Goal: Task Accomplishment & Management: Use online tool/utility

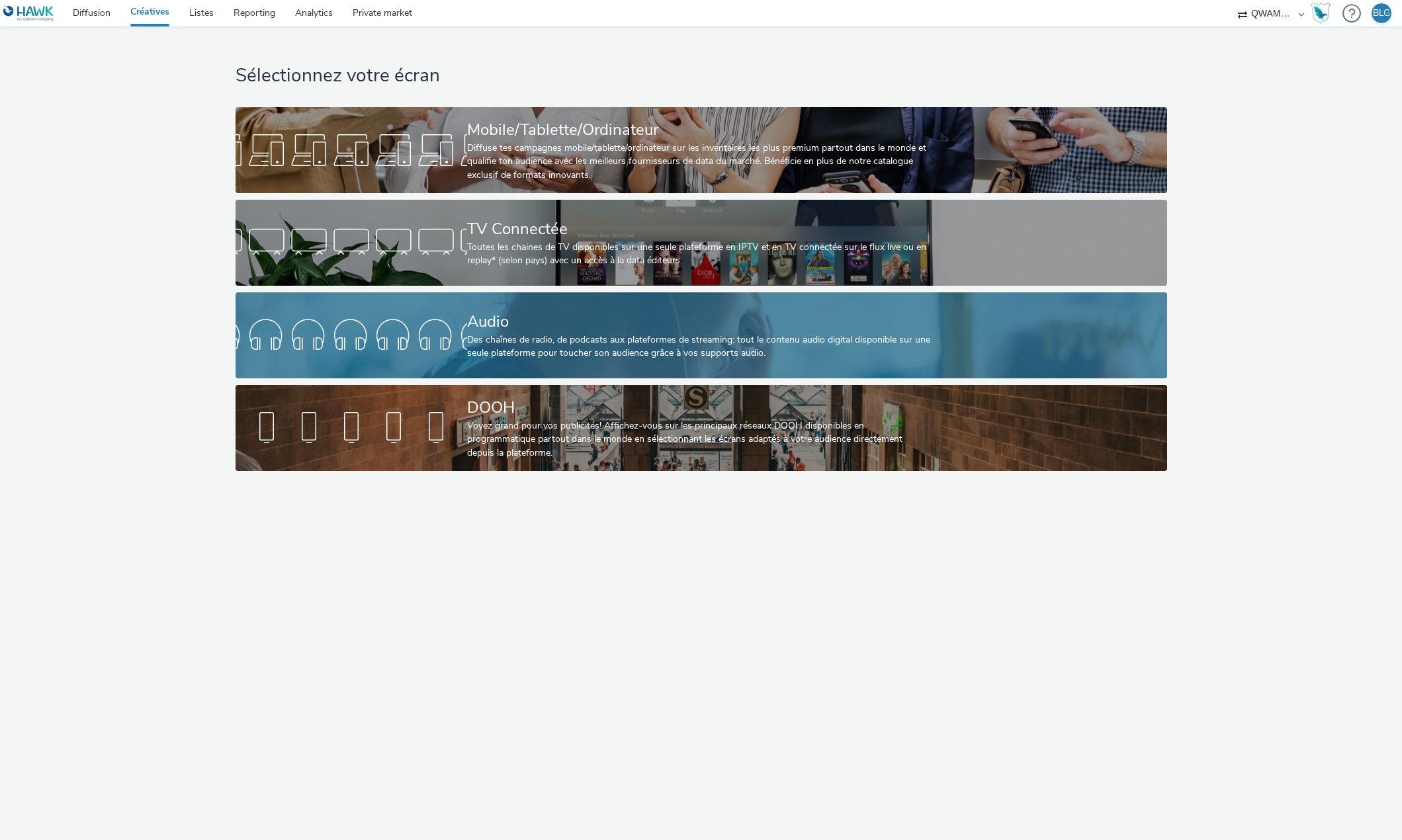
click at [471, 322] on div "Audio" at bounding box center [699, 321] width 463 height 23
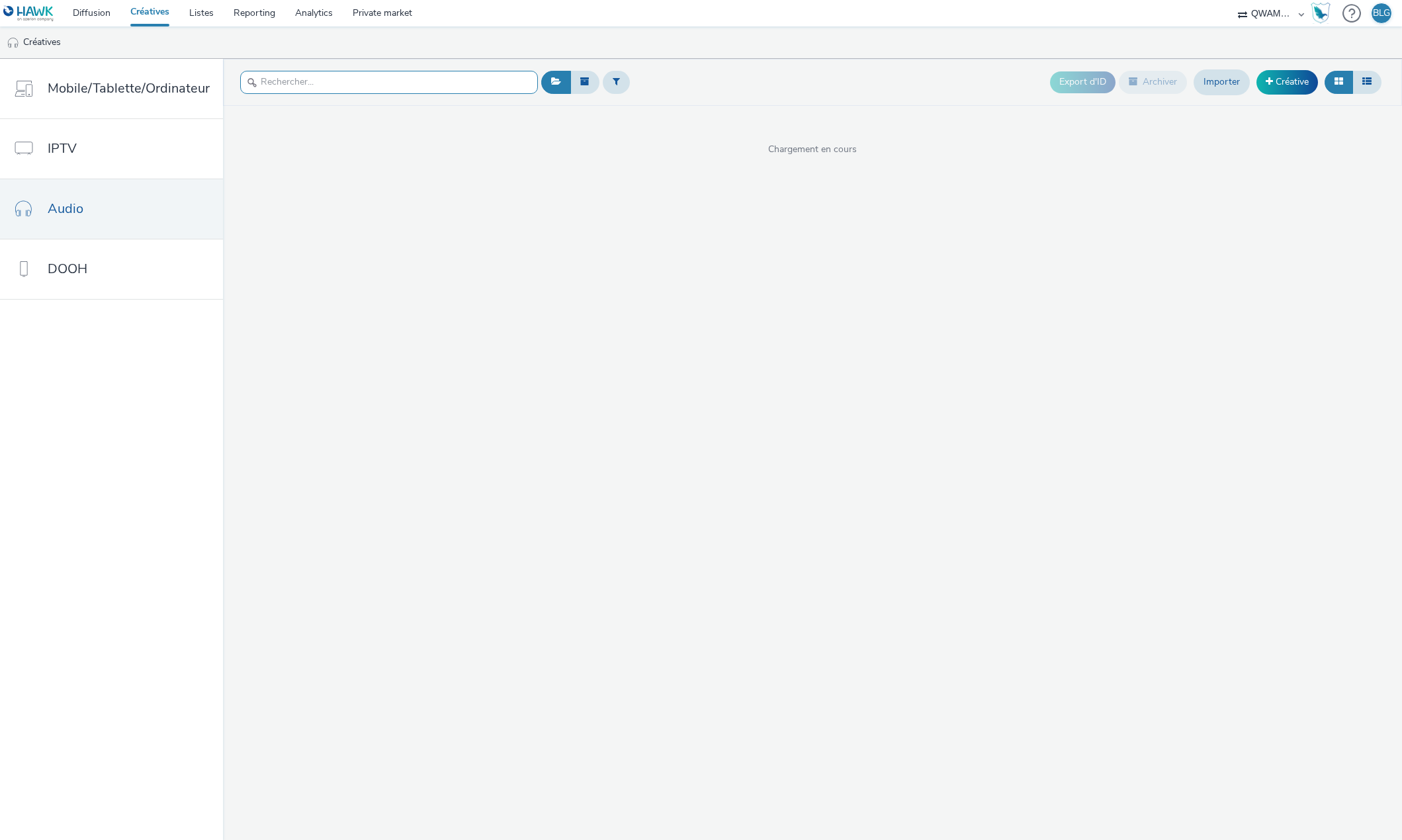
click at [317, 81] on input "text" at bounding box center [389, 82] width 298 height 23
paste input "Perfetto, grazie per la conferma, sperando che gli adesivi vi piacciano :) Buon…"
type input "Perfetto, grazie per la conferma, sperando che gli adesivi vi piacciano :) Buon…"
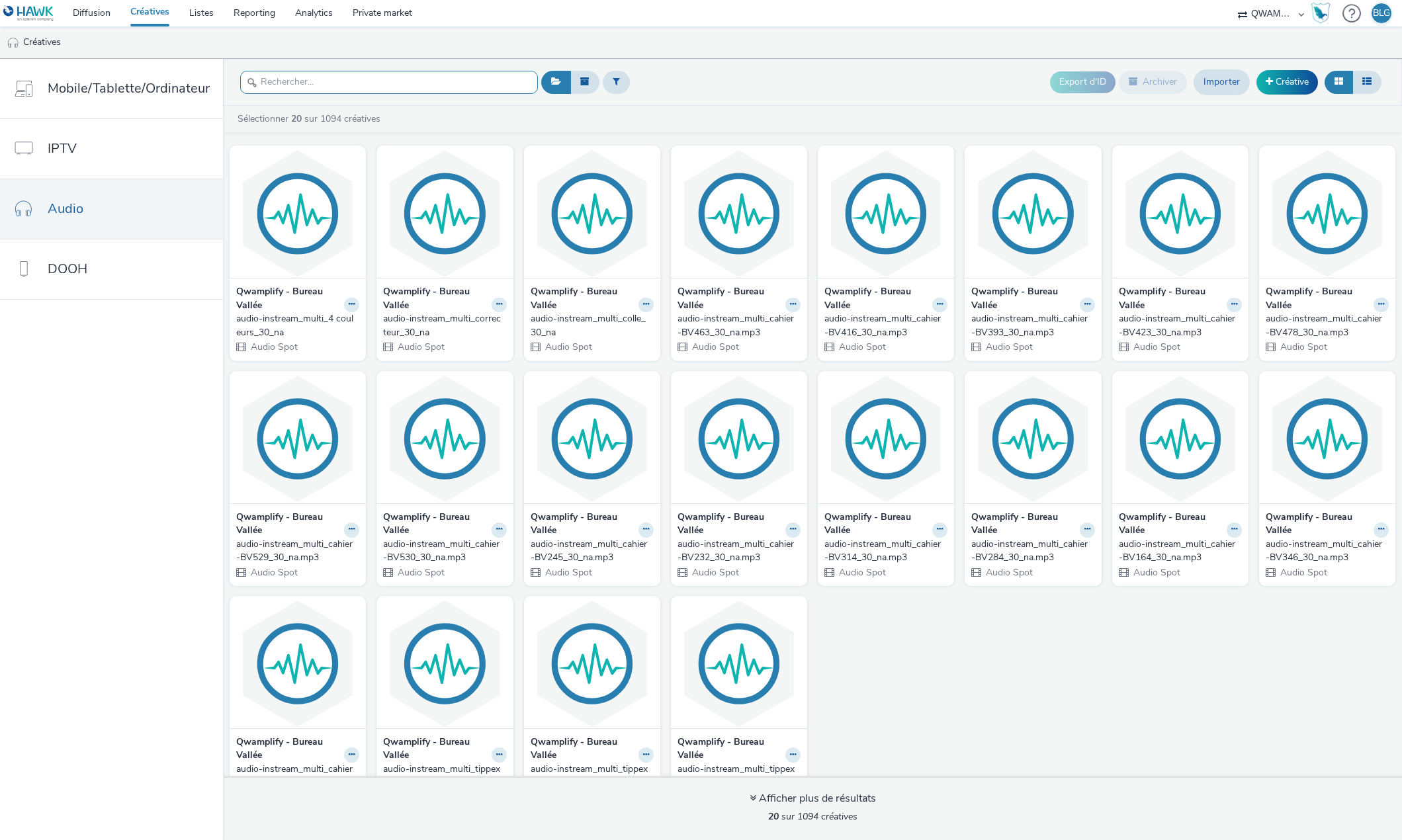
click at [404, 85] on input "text" at bounding box center [389, 82] width 298 height 23
paste input "HYUNDAI_Gamme Kona_199euros_31 janvier_TOULOUSE NORD_LOM3.mp3"
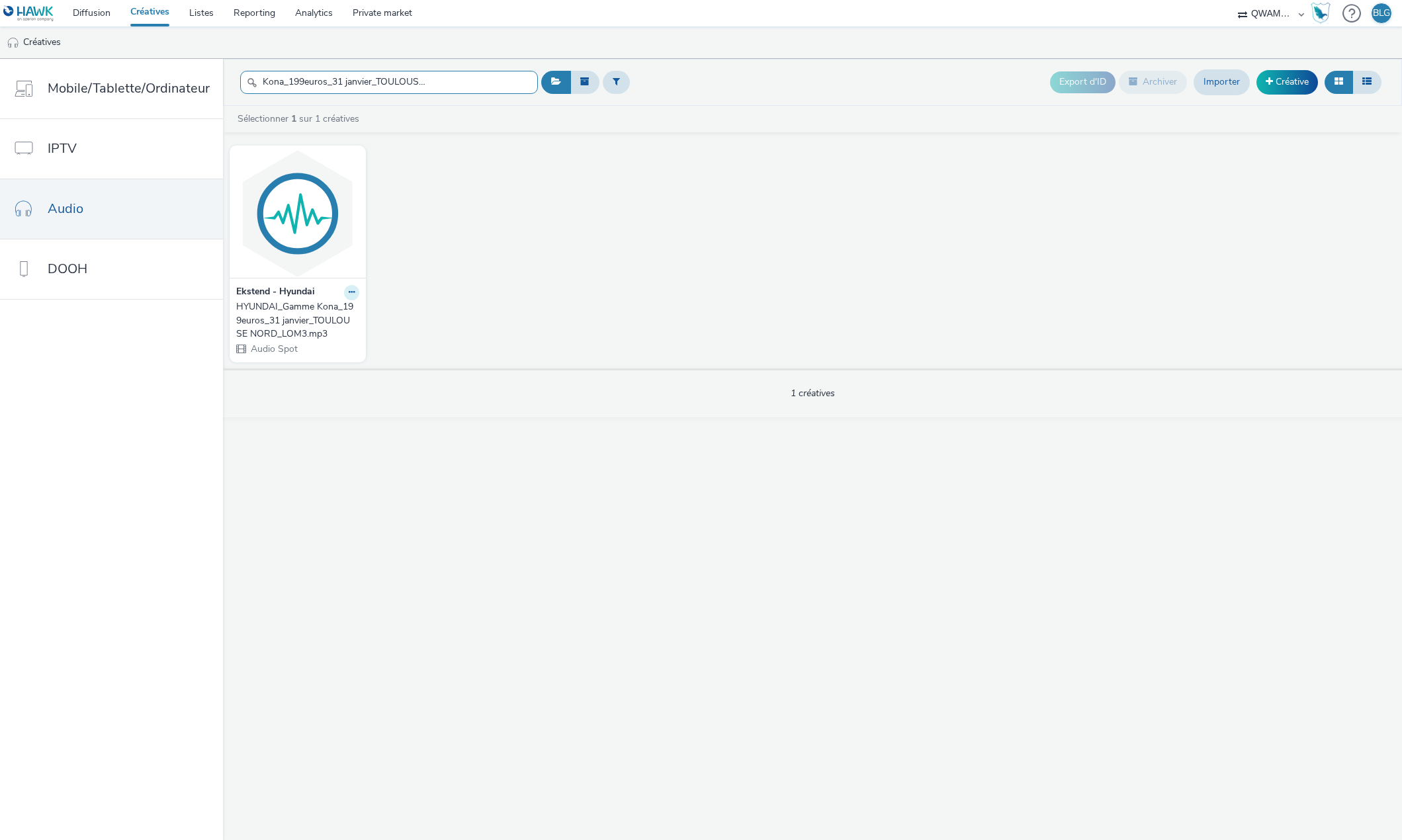
type input "HYUNDAI_Gamme Kona_199euros_31 janvier_TOULOUSE NORD_LOM3.mp3"
click at [350, 296] on icon at bounding box center [351, 292] width 6 height 8
click at [326, 317] on link "Modifier" at bounding box center [310, 315] width 99 height 27
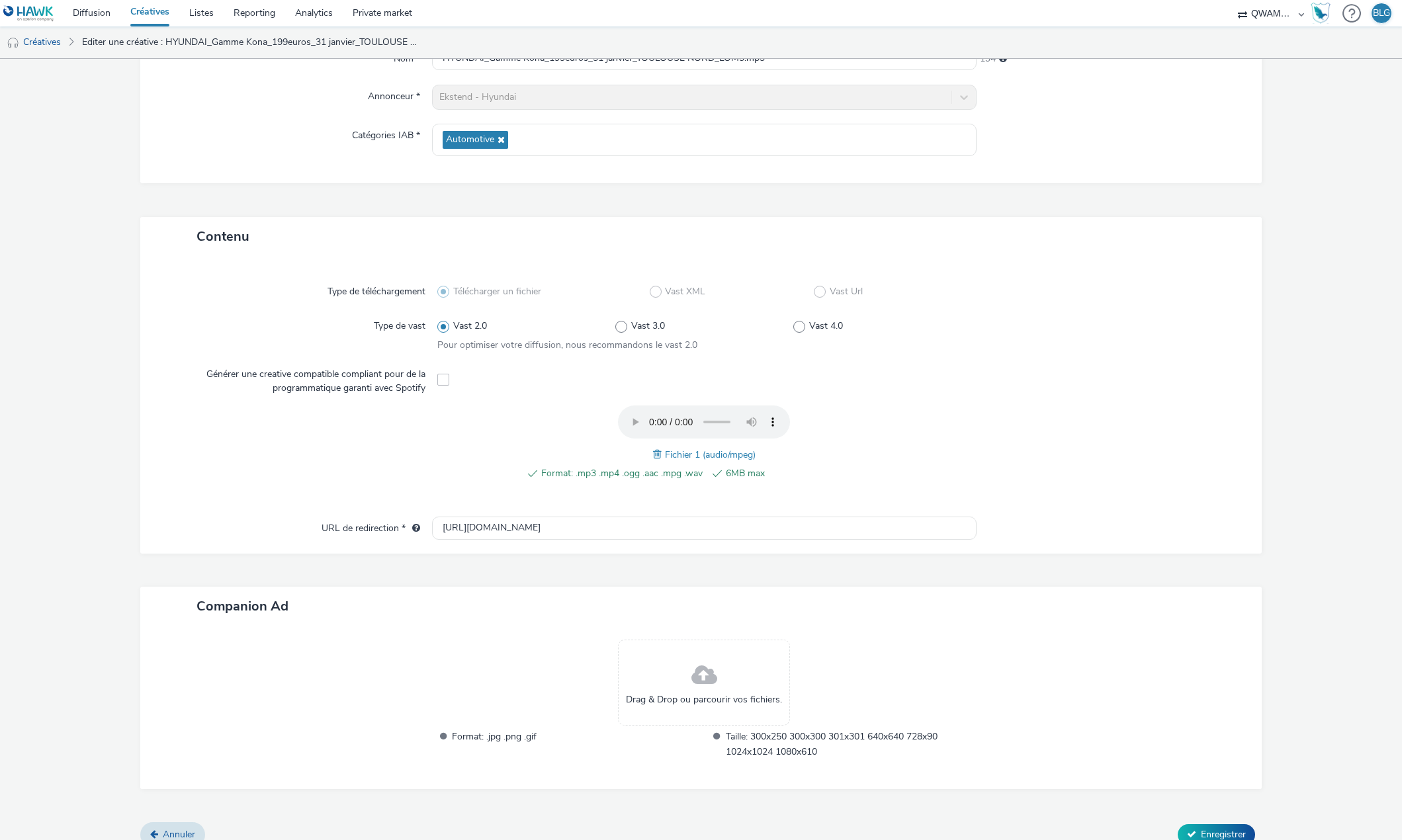
scroll to position [162, 0]
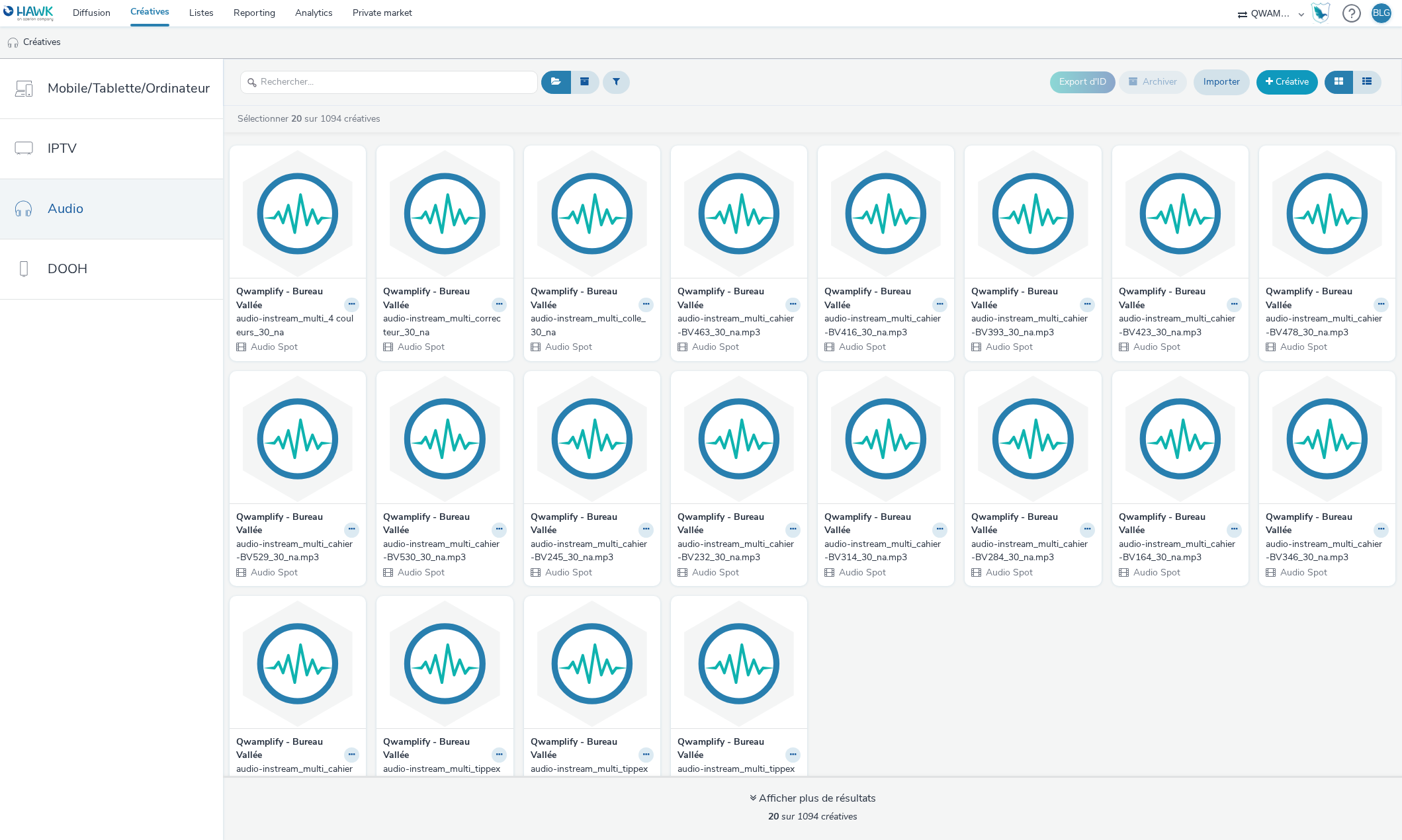
click at [1284, 84] on link "Créative" at bounding box center [1286, 82] width 62 height 24
click at [1233, 73] on link "Importer" at bounding box center [1221, 82] width 56 height 25
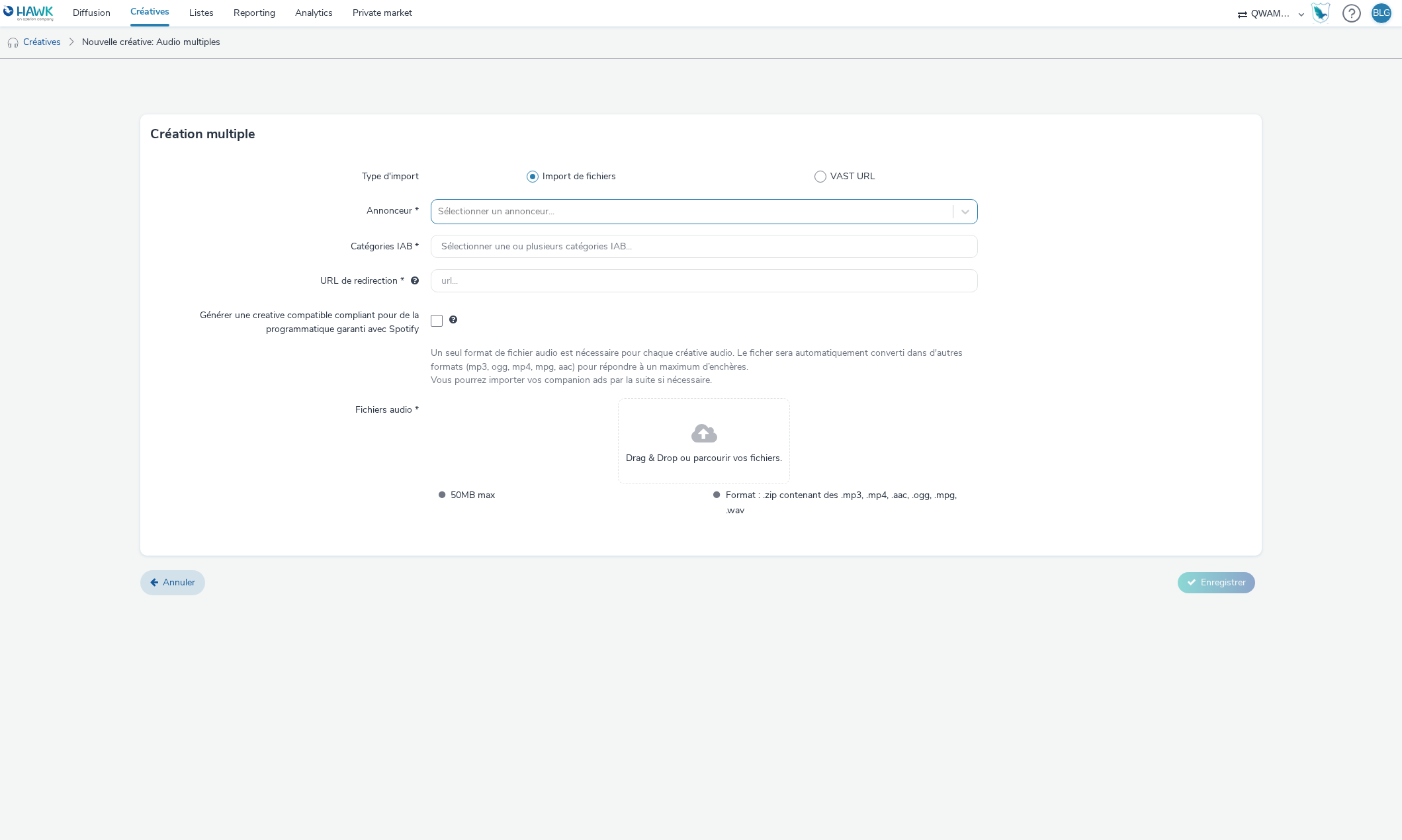
click at [507, 211] on div at bounding box center [691, 211] width 508 height 16
type input "hyund"
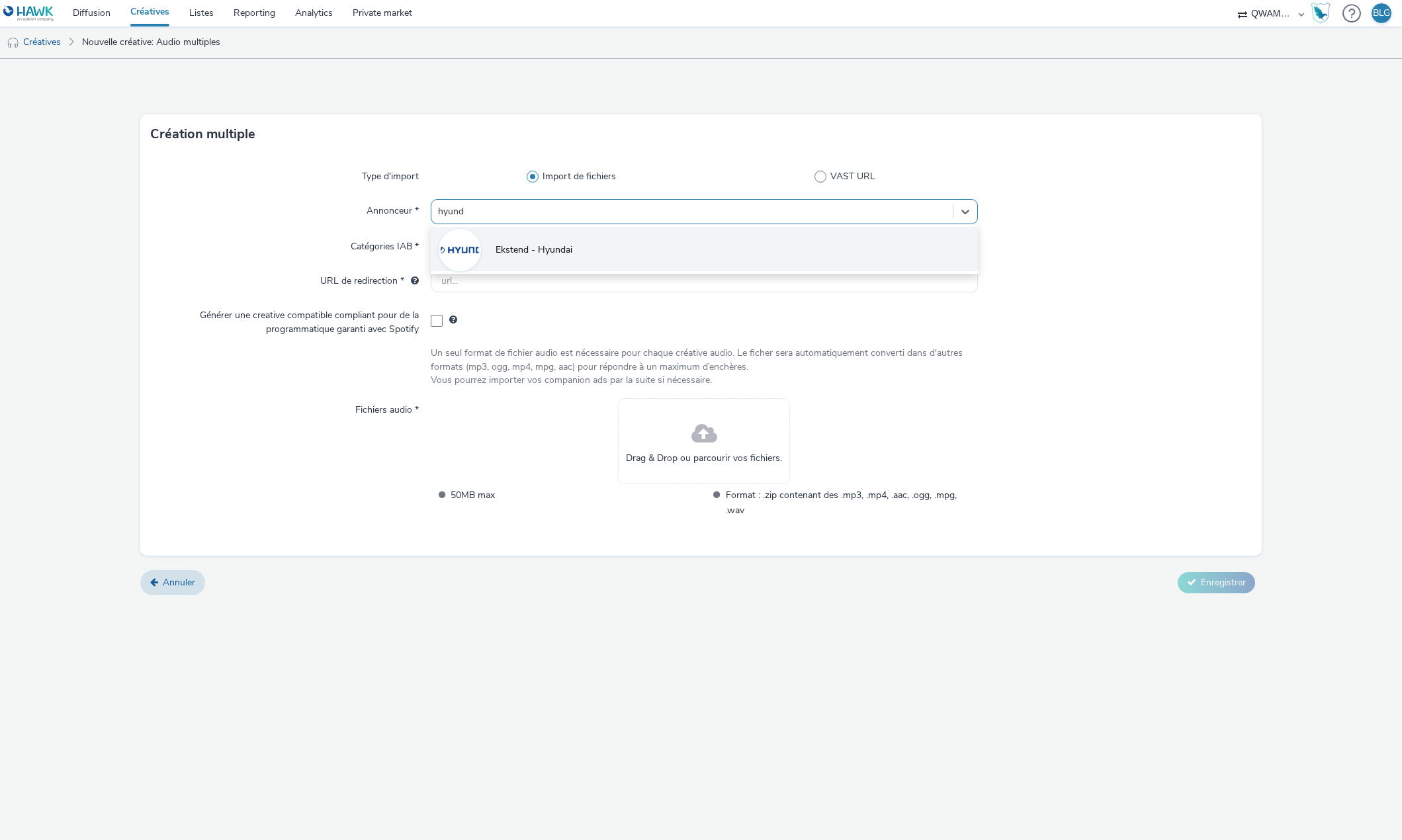
click at [525, 255] on span "Ekstend - Hyundai" at bounding box center [533, 250] width 76 height 13
type input "[URL][DOMAIN_NAME]"
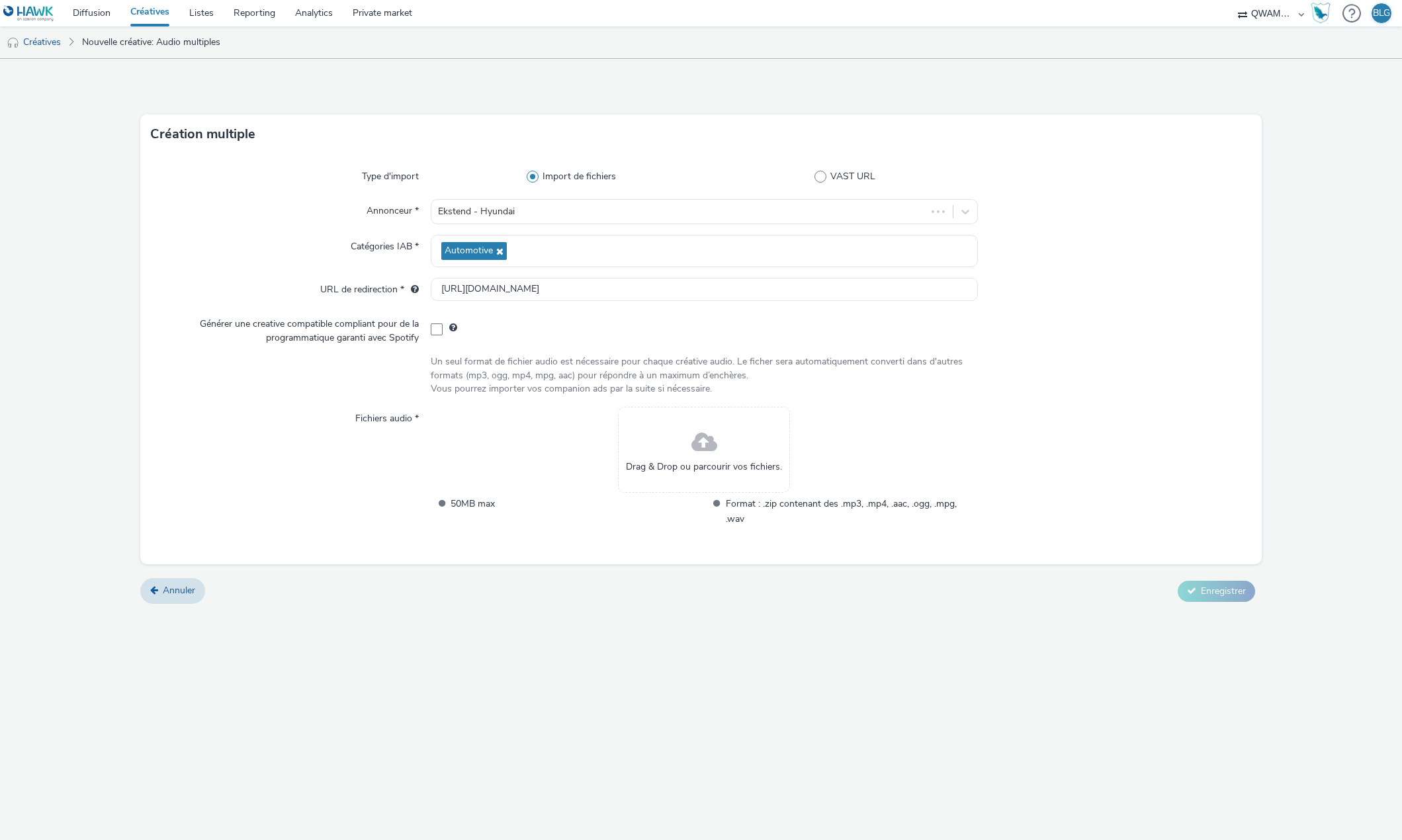
click at [690, 435] on div "Drag & Drop ou parcourir vos fichiers." at bounding box center [703, 449] width 172 height 86
